Goal: Information Seeking & Learning: Learn about a topic

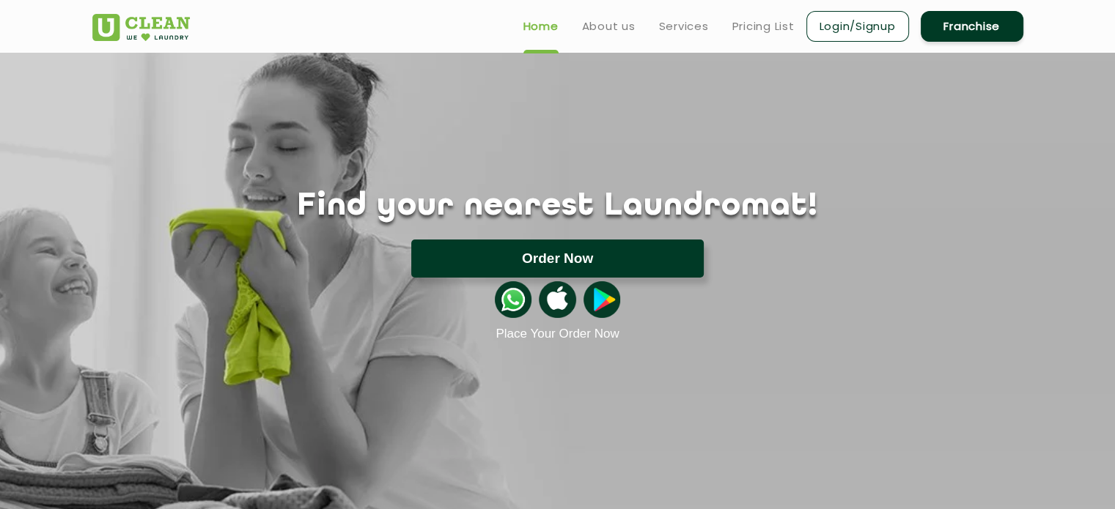
click at [512, 262] on button "Order Now" at bounding box center [557, 259] width 292 height 38
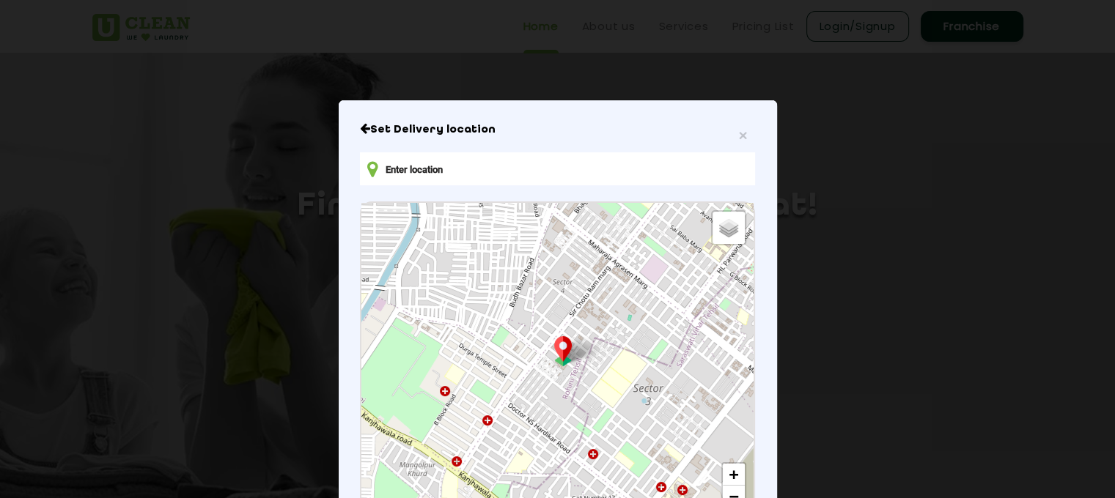
click at [470, 169] on input "text" at bounding box center [557, 168] width 394 height 33
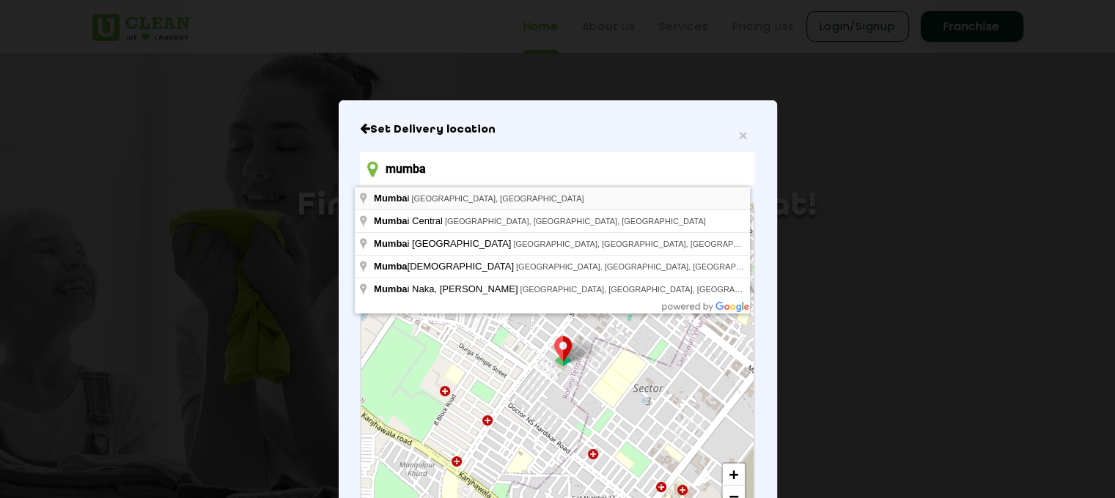
type input "[GEOGRAPHIC_DATA], [GEOGRAPHIC_DATA], [GEOGRAPHIC_DATA]"
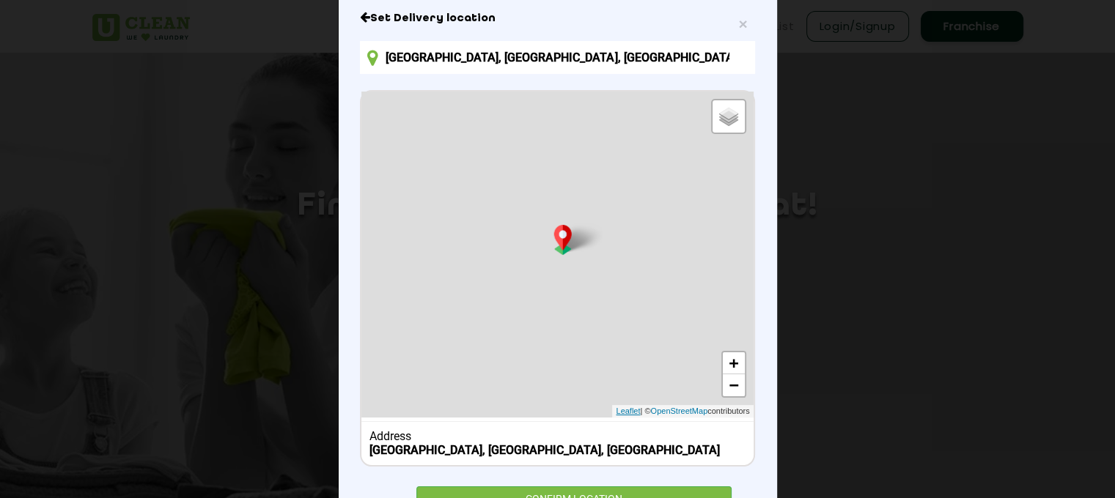
scroll to position [177, 0]
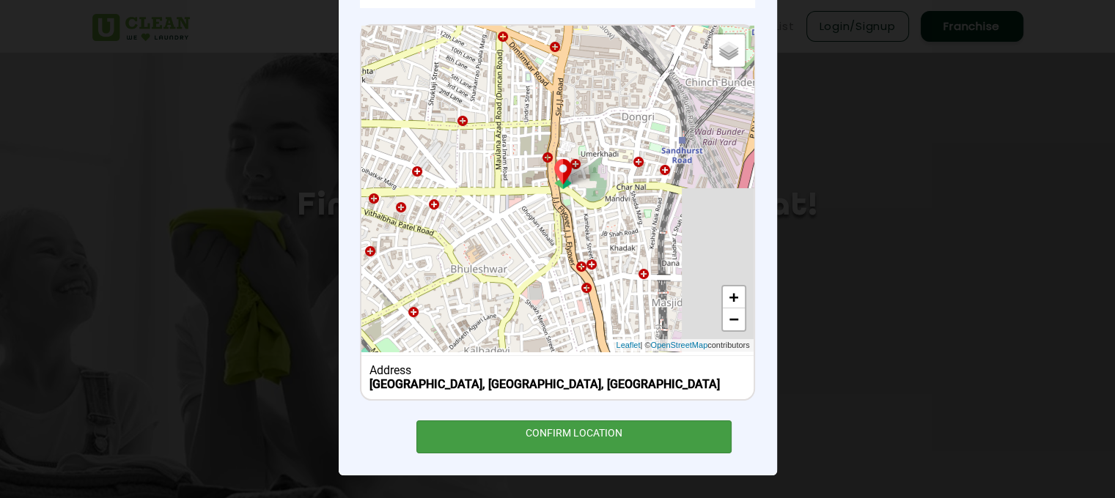
click at [595, 439] on div "CONFIRM LOCATION" at bounding box center [574, 437] width 316 height 33
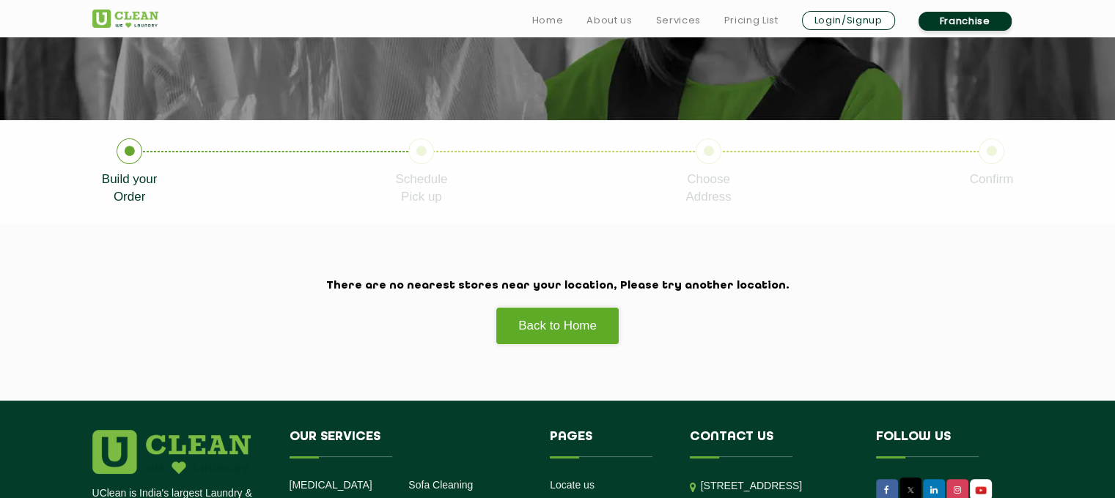
scroll to position [343, 0]
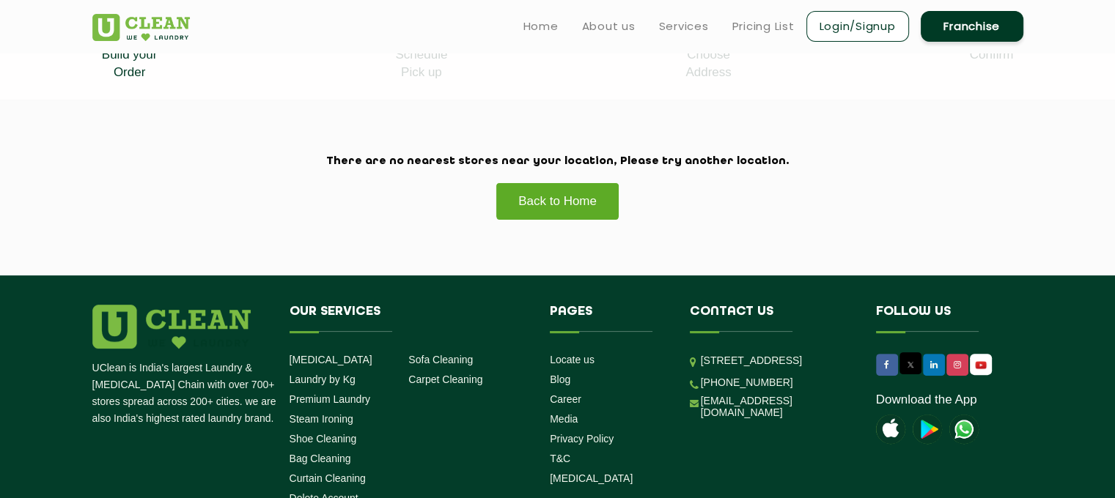
click at [589, 207] on link "Back to Home" at bounding box center [558, 201] width 124 height 37
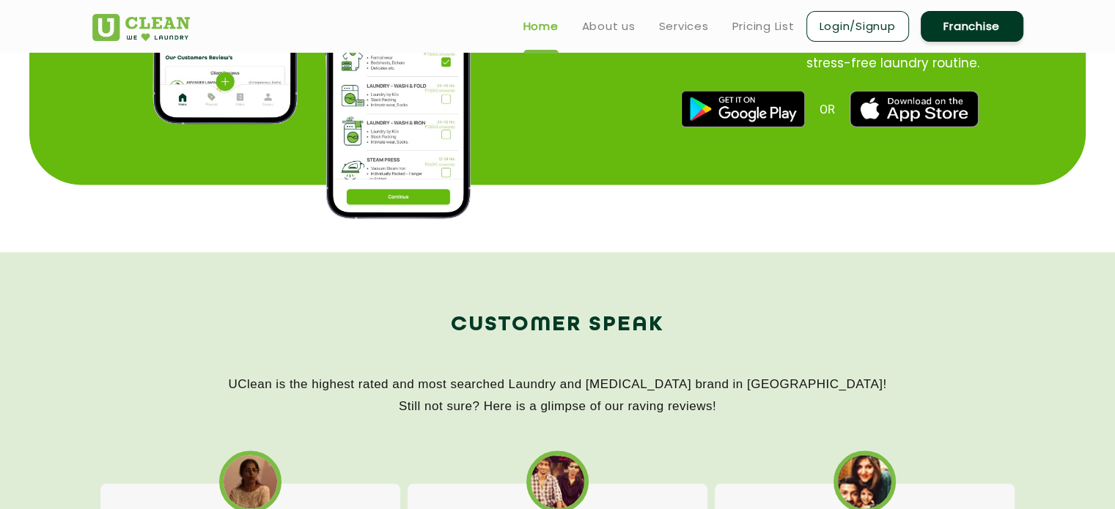
scroll to position [1990, 0]
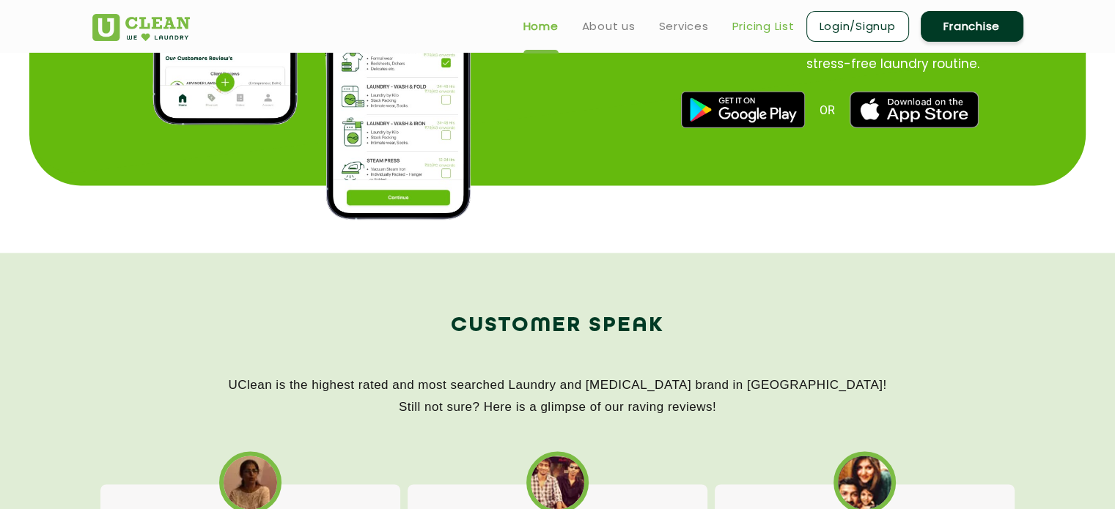
click at [773, 29] on link "Pricing List" at bounding box center [763, 27] width 62 height 18
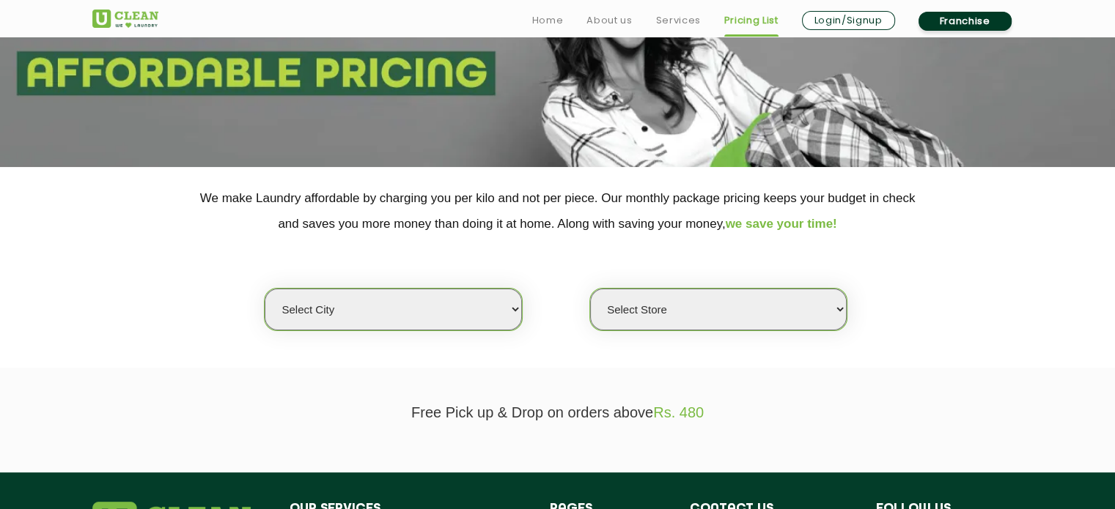
scroll to position [182, 0]
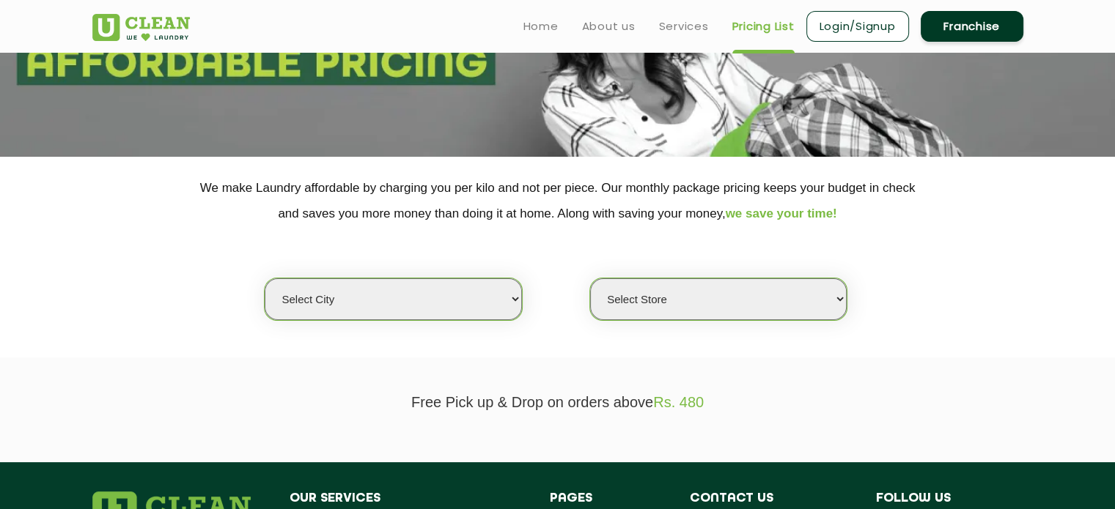
click at [440, 306] on select "Select city Aalo Abu Dhabi Agartala Agra Ahmedabad Akola Aligarh Alwar - UClean…" at bounding box center [393, 300] width 257 height 42
select select "1"
click at [265, 279] on select "Select city Aalo Abu Dhabi Agartala Agra Ahmedabad Akola Aligarh Alwar - UClean…" at bounding box center [393, 300] width 257 height 42
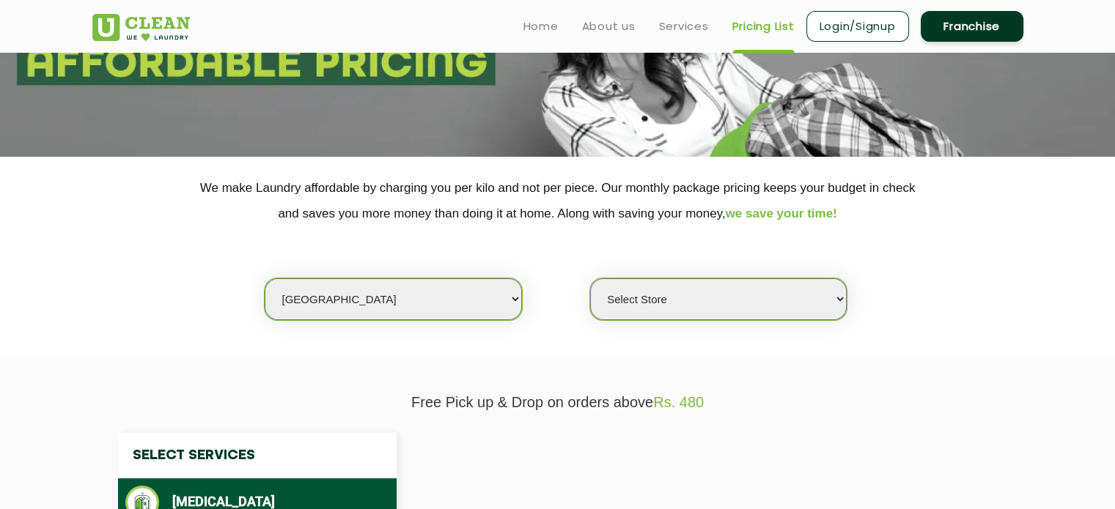
select select "0"
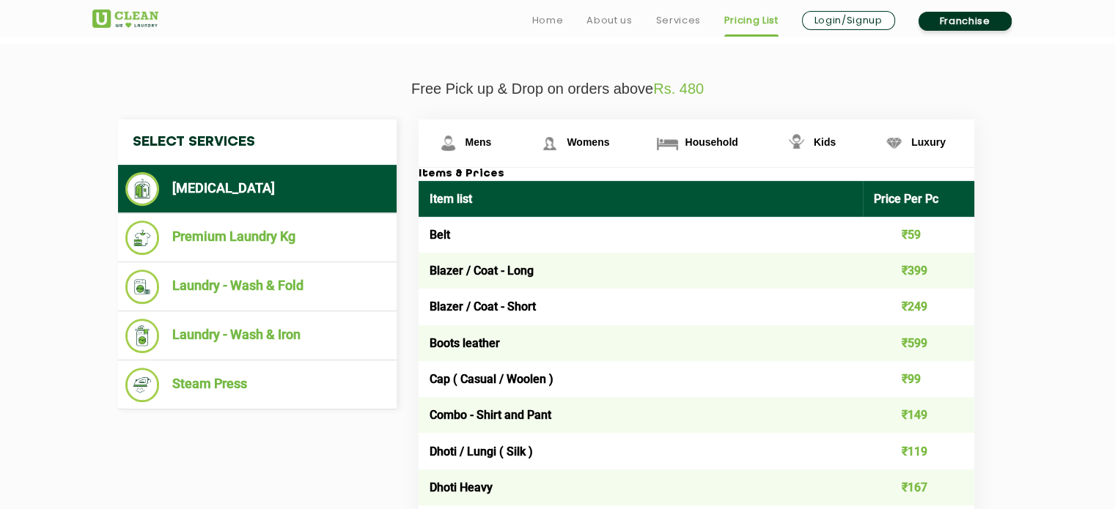
scroll to position [516, 0]
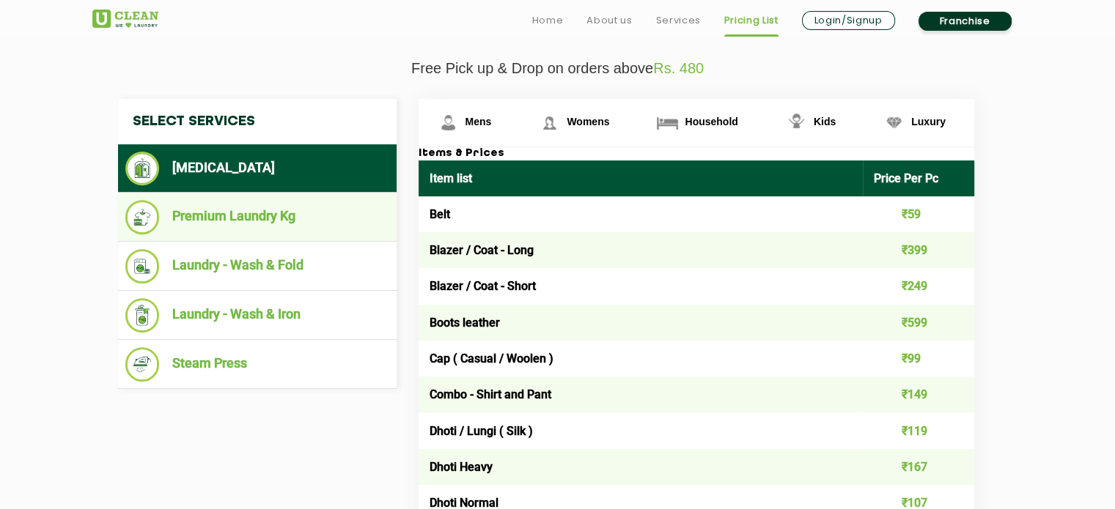
click at [245, 221] on li "Premium Laundry Kg" at bounding box center [257, 217] width 264 height 34
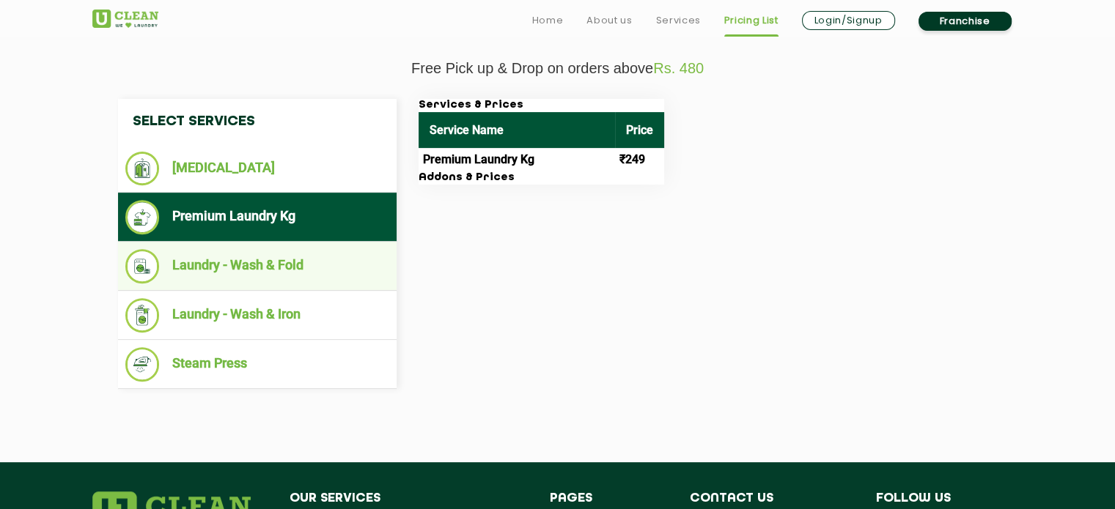
click at [314, 271] on li "Laundry - Wash & Fold" at bounding box center [257, 266] width 264 height 34
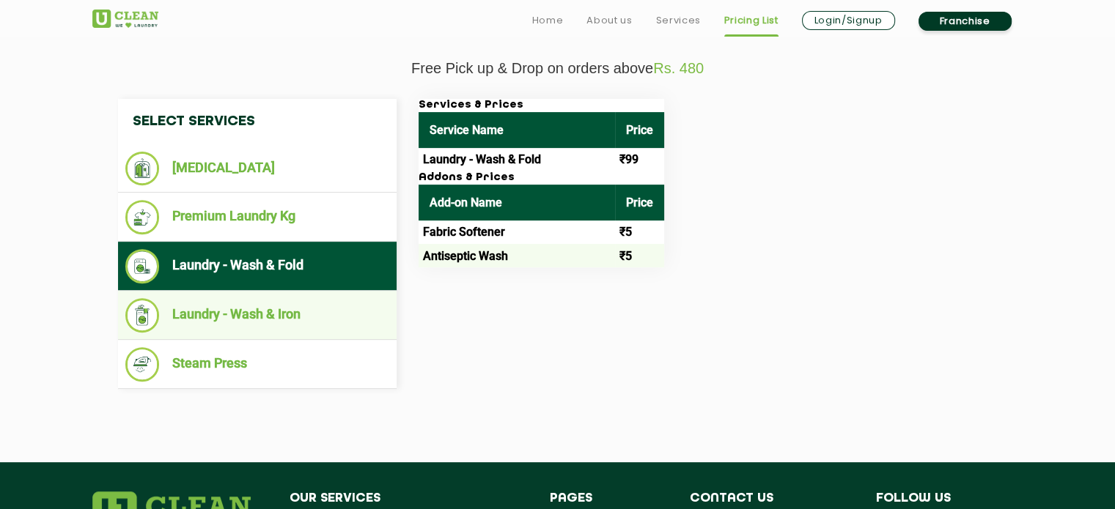
click at [339, 316] on li "Laundry - Wash & Iron" at bounding box center [257, 315] width 264 height 34
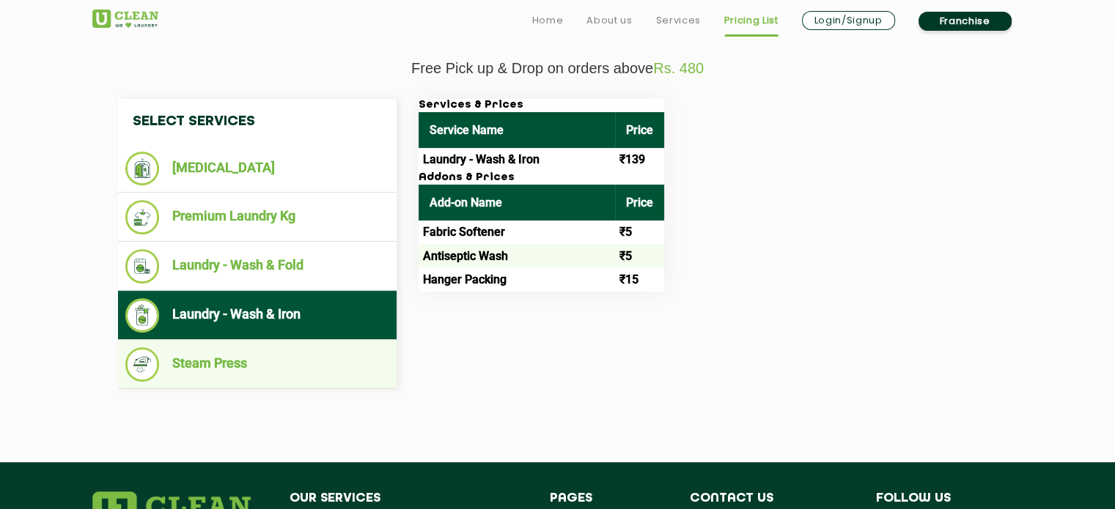
click at [340, 377] on li "Steam Press" at bounding box center [257, 364] width 264 height 34
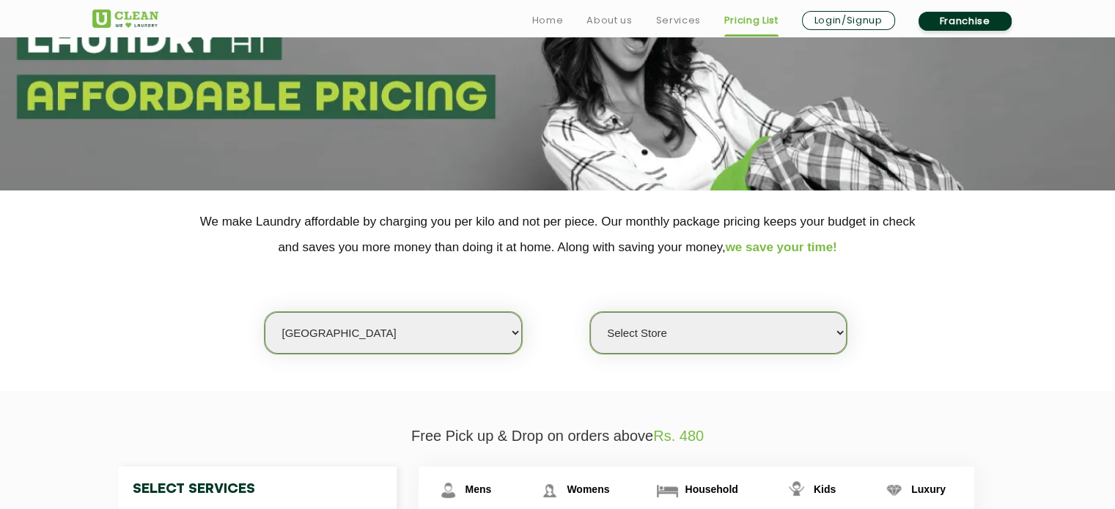
scroll to position [0, 0]
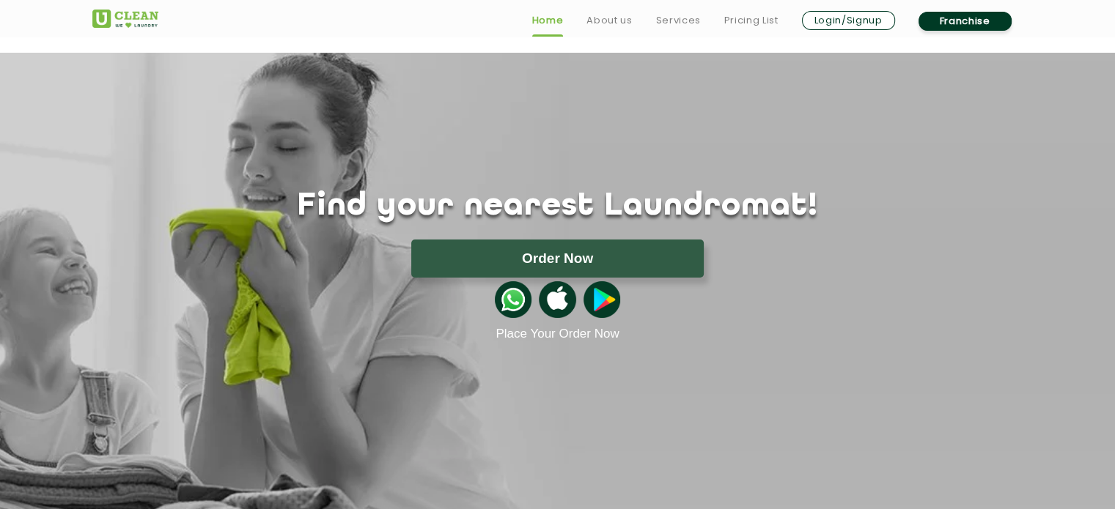
scroll to position [1990, 0]
